Goal: Task Accomplishment & Management: Manage account settings

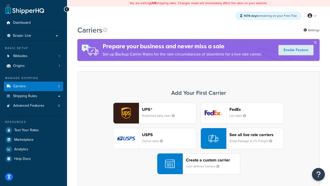
click at [199, 138] on div "UPS® Published daily rates FedEx List rates USPS Online rates See all live rate…" at bounding box center [199, 138] width 232 height 72
click at [257, 109] on header "FedEx" at bounding box center [257, 109] width 54 height 5
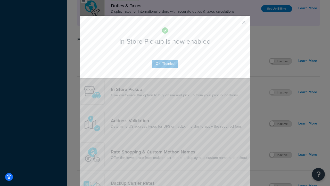
click at [236, 24] on button "button" at bounding box center [236, 23] width 1 height 1
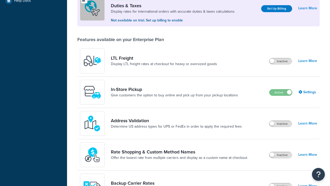
scroll to position [158, 0]
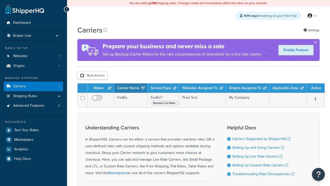
click at [82, 76] on input "checkbox" at bounding box center [82, 76] width 4 height 4
checkbox input "true"
click at [0, 0] on button "Delete" at bounding box center [0, 0] width 0 height 0
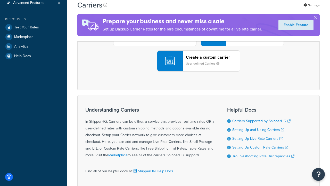
click at [199, 71] on div "UPS® Published daily rates FedEx List rates USPS Online rates See all live rate…" at bounding box center [199, 36] width 232 height 72
click at [199, 67] on div "Create a custom carrier User-defined Carriers" at bounding box center [213, 61] width 54 height 12
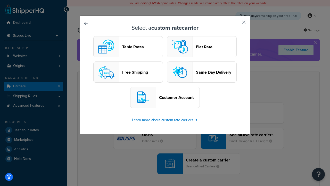
click at [128, 47] on header "Table Rates" at bounding box center [142, 46] width 40 height 5
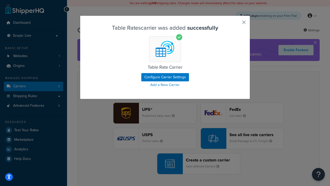
click at [236, 24] on button "button" at bounding box center [236, 23] width 1 height 1
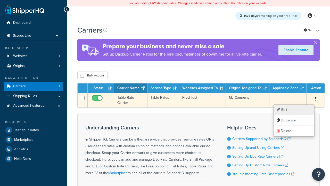
click at [294, 110] on link "Edit" at bounding box center [294, 109] width 41 height 11
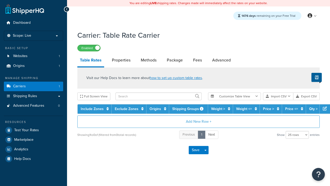
select select "25"
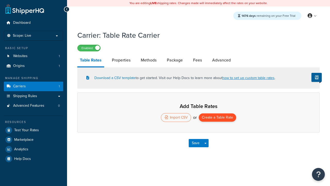
click at [218, 118] on button "Create a Table Rate" at bounding box center [217, 117] width 37 height 8
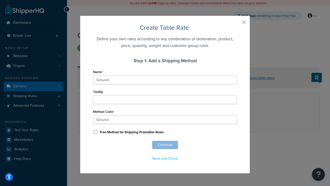
scroll to position [322, 0]
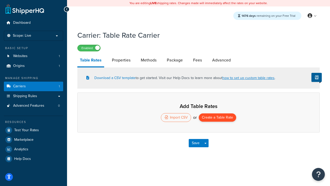
select select "25"
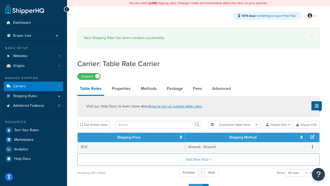
click at [195, 184] on button "Save" at bounding box center [196, 188] width 14 height 8
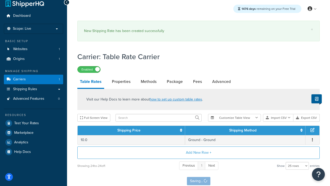
scroll to position [0, 0]
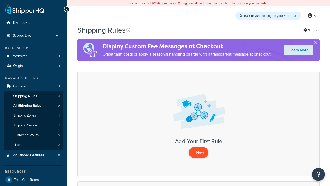
click at [198, 152] on p "+ New" at bounding box center [199, 152] width 20 height 11
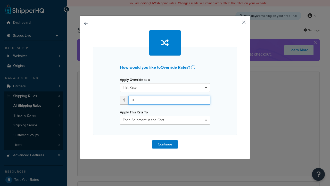
type input "100"
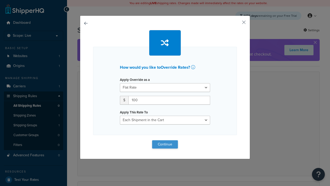
click at [165, 144] on button "Continue" at bounding box center [165, 144] width 26 height 8
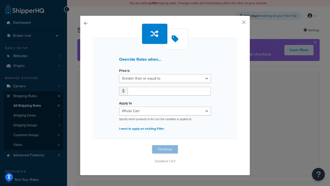
click at [124, 71] on label "Price is" at bounding box center [124, 71] width 11 height 4
click at [124, 74] on select "Greater than or equal to Between or equal to Less than or equal to" at bounding box center [165, 78] width 92 height 9
click at [169, 91] on input "number" at bounding box center [169, 91] width 83 height 9
type input "100"
click at [165, 149] on button "Continue" at bounding box center [165, 149] width 26 height 8
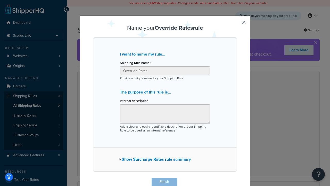
scroll to position [1, 0]
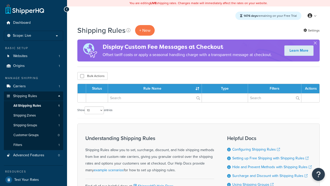
click at [97, 89] on th "Status" at bounding box center [97, 88] width 22 height 9
click at [156, 89] on th "Rule Name" at bounding box center [155, 88] width 94 height 9
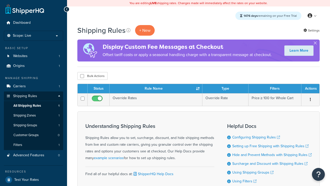
click at [225, 89] on th "Type" at bounding box center [225, 88] width 46 height 9
click at [275, 89] on th "Filters" at bounding box center [275, 88] width 53 height 9
click at [310, 89] on th "Actions" at bounding box center [310, 88] width 18 height 9
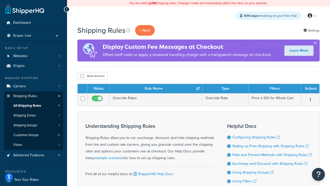
click at [310, 89] on th "Actions" at bounding box center [310, 88] width 18 height 9
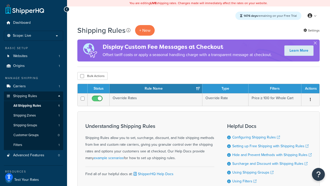
click at [128, 30] on icon at bounding box center [128, 30] width 4 height 4
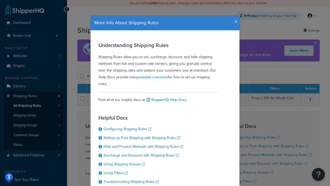
click at [235, 20] on icon "button" at bounding box center [236, 21] width 4 height 5
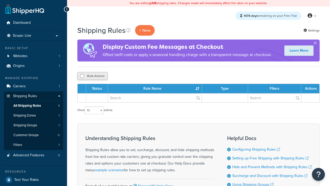
click at [92, 76] on button "Bulk Actions" at bounding box center [92, 76] width 30 height 8
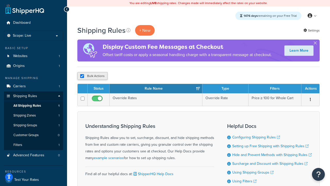
click at [92, 76] on button "Bulk Actions" at bounding box center [92, 76] width 30 height 8
checkbox input "true"
click at [0, 0] on button "Delete" at bounding box center [0, 0] width 0 height 0
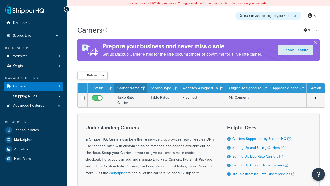
click at [82, 76] on input "checkbox" at bounding box center [82, 76] width 4 height 4
checkbox input "true"
click at [0, 0] on button "Delete" at bounding box center [0, 0] width 0 height 0
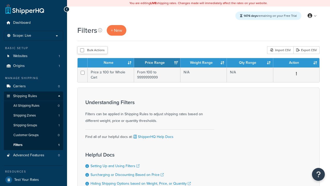
click at [92, 51] on button "Bulk Actions" at bounding box center [92, 50] width 30 height 8
checkbox input "true"
click at [0, 0] on button "Delete" at bounding box center [0, 0] width 0 height 0
